Goal: Browse casually

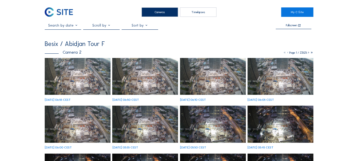
click at [71, 78] on img at bounding box center [78, 76] width 66 height 37
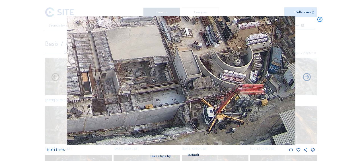
drag, startPoint x: 230, startPoint y: 106, endPoint x: 228, endPoint y: 90, distance: 16.3
click at [228, 90] on img at bounding box center [181, 80] width 228 height 128
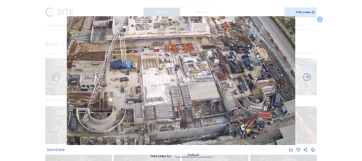
drag, startPoint x: 73, startPoint y: 71, endPoint x: 121, endPoint y: 70, distance: 48.2
click at [121, 70] on img at bounding box center [181, 80] width 228 height 128
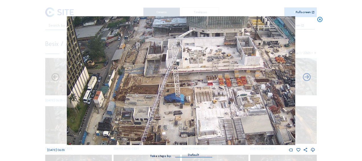
drag, startPoint x: 92, startPoint y: 60, endPoint x: 146, endPoint y: 91, distance: 61.9
click at [146, 91] on img at bounding box center [181, 80] width 228 height 128
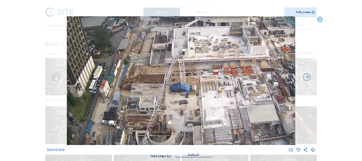
drag, startPoint x: 136, startPoint y: 89, endPoint x: 141, endPoint y: 82, distance: 9.2
click at [141, 82] on img at bounding box center [181, 80] width 228 height 128
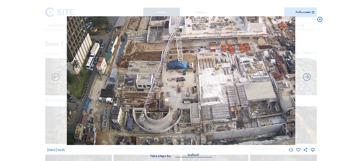
drag, startPoint x: 148, startPoint y: 101, endPoint x: 143, endPoint y: 68, distance: 32.9
click at [143, 68] on img at bounding box center [181, 80] width 228 height 128
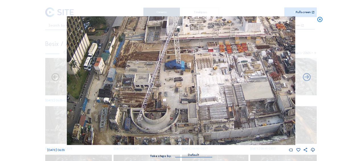
click at [146, 60] on img at bounding box center [181, 80] width 228 height 128
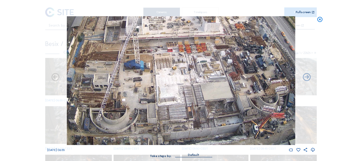
drag, startPoint x: 130, startPoint y: 60, endPoint x: 208, endPoint y: 111, distance: 93.4
click at [130, 60] on img at bounding box center [181, 80] width 228 height 128
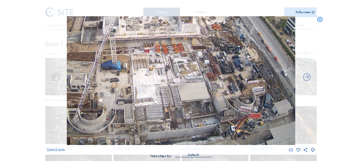
drag, startPoint x: 267, startPoint y: 131, endPoint x: 250, endPoint y: 131, distance: 17.1
click at [244, 131] on img at bounding box center [181, 80] width 228 height 128
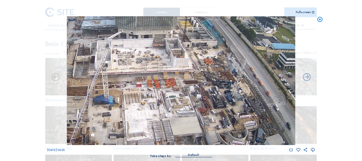
drag, startPoint x: 215, startPoint y: 39, endPoint x: 209, endPoint y: 60, distance: 22.6
click at [209, 60] on img at bounding box center [181, 80] width 228 height 128
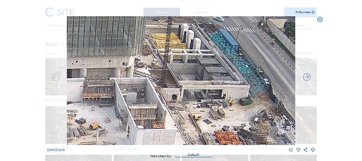
drag, startPoint x: 154, startPoint y: 48, endPoint x: 170, endPoint y: 113, distance: 66.4
click at [170, 113] on img at bounding box center [181, 80] width 228 height 128
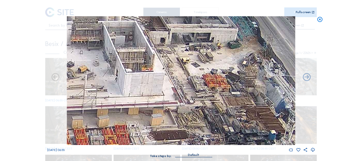
drag, startPoint x: 188, startPoint y: 120, endPoint x: 176, endPoint y: 64, distance: 57.4
click at [176, 63] on img at bounding box center [181, 80] width 228 height 128
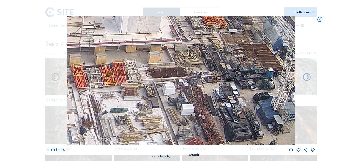
drag, startPoint x: 169, startPoint y: 109, endPoint x: 158, endPoint y: 91, distance: 20.7
click at [166, 47] on img at bounding box center [181, 80] width 228 height 128
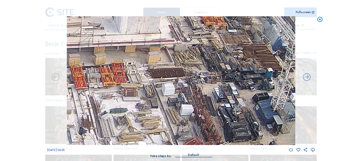
click at [321, 20] on icon at bounding box center [320, 19] width 6 height 7
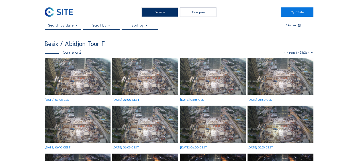
click at [63, 77] on img at bounding box center [78, 76] width 66 height 37
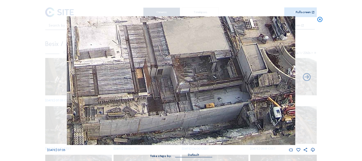
drag, startPoint x: 180, startPoint y: 124, endPoint x: 242, endPoint y: 107, distance: 64.9
click at [242, 107] on img at bounding box center [181, 80] width 228 height 128
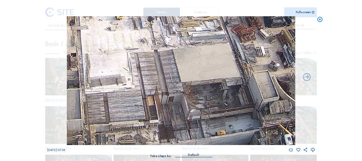
drag, startPoint x: 207, startPoint y: 101, endPoint x: 217, endPoint y: 118, distance: 19.3
click at [217, 118] on img at bounding box center [181, 80] width 228 height 128
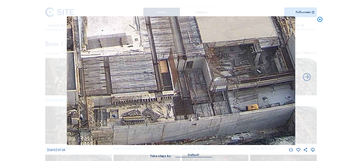
drag, startPoint x: 190, startPoint y: 77, endPoint x: 187, endPoint y: 63, distance: 15.0
click at [187, 63] on img at bounding box center [181, 80] width 228 height 128
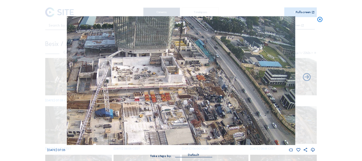
drag, startPoint x: 171, startPoint y: 39, endPoint x: 154, endPoint y: 80, distance: 44.2
click at [154, 80] on img at bounding box center [181, 80] width 228 height 128
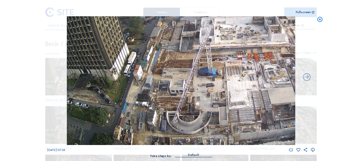
drag, startPoint x: 124, startPoint y: 96, endPoint x: 226, endPoint y: 36, distance: 119.0
click at [226, 36] on img at bounding box center [181, 80] width 228 height 128
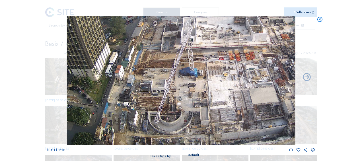
drag, startPoint x: 220, startPoint y: 68, endPoint x: 204, endPoint y: 60, distance: 17.8
click at [201, 56] on img at bounding box center [181, 80] width 228 height 128
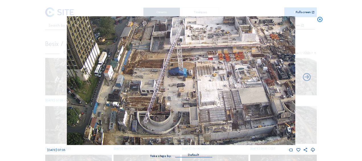
drag, startPoint x: 207, startPoint y: 63, endPoint x: 194, endPoint y: 56, distance: 14.6
click at [194, 57] on img at bounding box center [181, 80] width 228 height 128
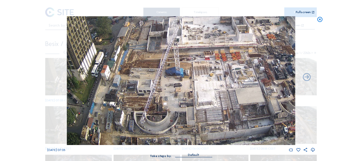
drag, startPoint x: 203, startPoint y: 68, endPoint x: 182, endPoint y: 62, distance: 21.4
click at [182, 62] on img at bounding box center [181, 80] width 228 height 128
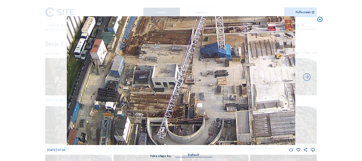
drag, startPoint x: 115, startPoint y: 60, endPoint x: 126, endPoint y: 79, distance: 21.6
click at [126, 79] on img at bounding box center [181, 80] width 228 height 128
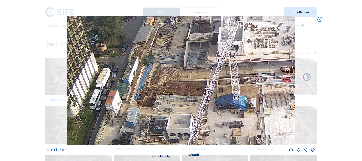
drag, startPoint x: 137, startPoint y: 51, endPoint x: 152, endPoint y: 103, distance: 54.3
click at [152, 103] on img at bounding box center [181, 80] width 228 height 128
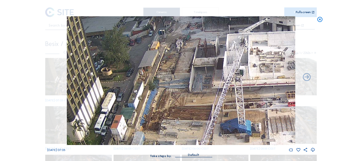
drag, startPoint x: 165, startPoint y: 79, endPoint x: 167, endPoint y: 96, distance: 16.8
click at [167, 96] on img at bounding box center [181, 80] width 228 height 128
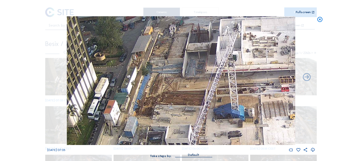
drag, startPoint x: 165, startPoint y: 104, endPoint x: 152, endPoint y: 74, distance: 32.6
click at [152, 74] on img at bounding box center [181, 80] width 228 height 128
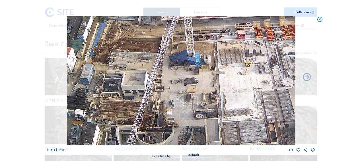
drag, startPoint x: 155, startPoint y: 95, endPoint x: 121, endPoint y: 61, distance: 47.9
click at [121, 61] on img at bounding box center [181, 80] width 228 height 128
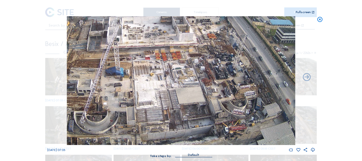
drag, startPoint x: 256, startPoint y: 103, endPoint x: 197, endPoint y: 95, distance: 59.4
click at [197, 95] on img at bounding box center [181, 80] width 228 height 128
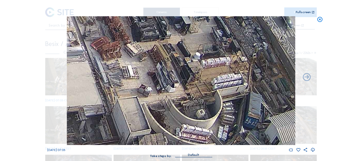
click at [321, 19] on icon at bounding box center [320, 19] width 6 height 7
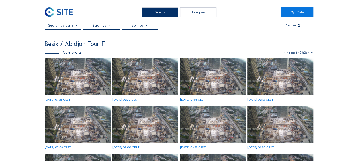
click at [82, 74] on img at bounding box center [78, 76] width 66 height 37
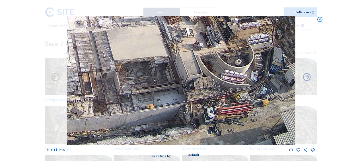
drag, startPoint x: 242, startPoint y: 131, endPoint x: 238, endPoint y: 107, distance: 24.8
click at [238, 107] on img at bounding box center [181, 80] width 228 height 128
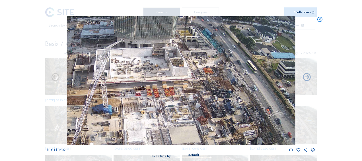
drag, startPoint x: 202, startPoint y: 43, endPoint x: 206, endPoint y: 79, distance: 36.6
click at [207, 86] on img at bounding box center [181, 80] width 228 height 128
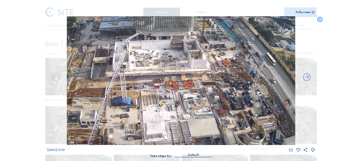
drag, startPoint x: 109, startPoint y: 99, endPoint x: 162, endPoint y: 81, distance: 55.3
click at [162, 81] on img at bounding box center [181, 80] width 228 height 128
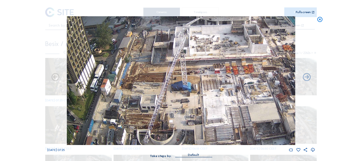
click at [166, 99] on img at bounding box center [181, 80] width 228 height 128
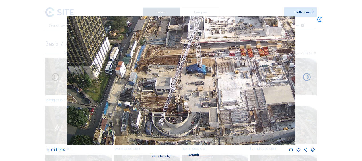
drag, startPoint x: 165, startPoint y: 94, endPoint x: 193, endPoint y: 60, distance: 44.4
click at [193, 60] on img at bounding box center [181, 80] width 228 height 128
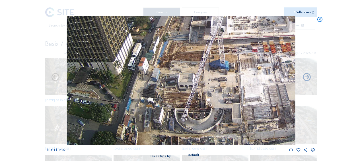
drag, startPoint x: 176, startPoint y: 109, endPoint x: 180, endPoint y: 78, distance: 31.3
click at [180, 78] on img at bounding box center [181, 80] width 228 height 128
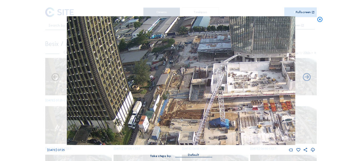
drag, startPoint x: 188, startPoint y: 56, endPoint x: 188, endPoint y: 115, distance: 58.1
click at [188, 115] on img at bounding box center [181, 80] width 228 height 128
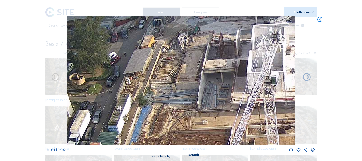
drag, startPoint x: 176, startPoint y: 103, endPoint x: 170, endPoint y: 50, distance: 53.1
click at [170, 50] on img at bounding box center [181, 80] width 228 height 128
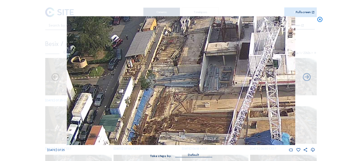
click at [321, 19] on icon at bounding box center [320, 19] width 6 height 7
